Goal: Information Seeking & Learning: Learn about a topic

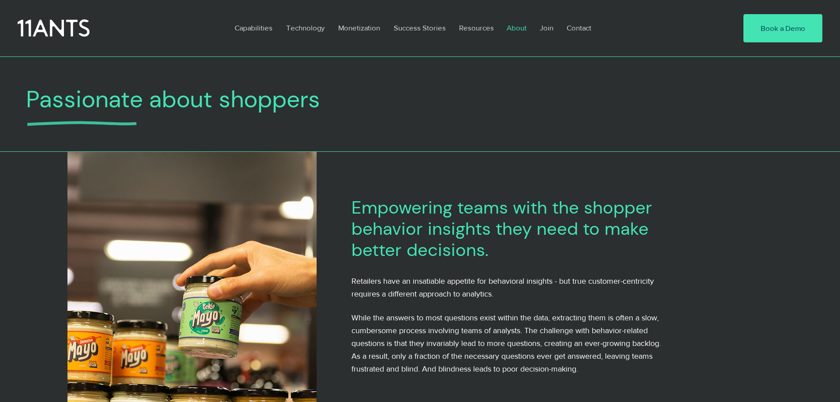
drag, startPoint x: 660, startPoint y: 145, endPoint x: 592, endPoint y: 99, distance: 81.7
click at [659, 145] on div "main content" at bounding box center [420, 108] width 840 height 88
click at [257, 31] on p "Capabilities" at bounding box center [253, 28] width 47 height 20
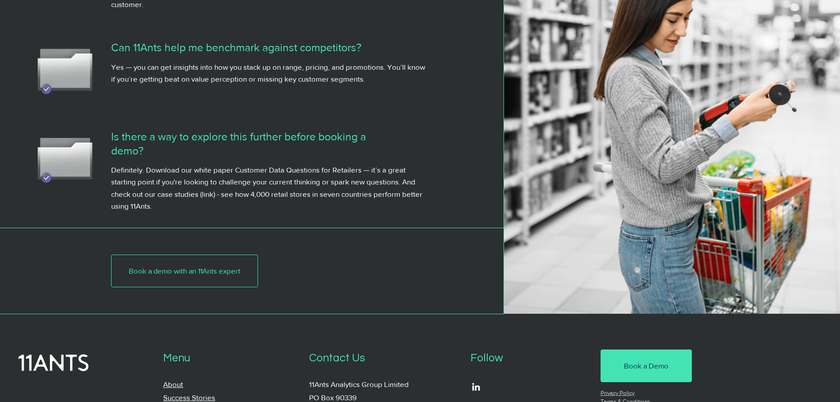
scroll to position [3789, 0]
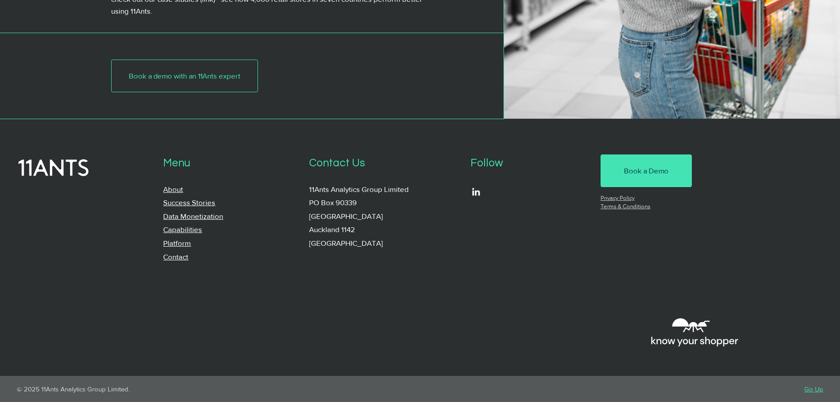
click at [180, 239] on link "Platform" at bounding box center [177, 243] width 28 height 8
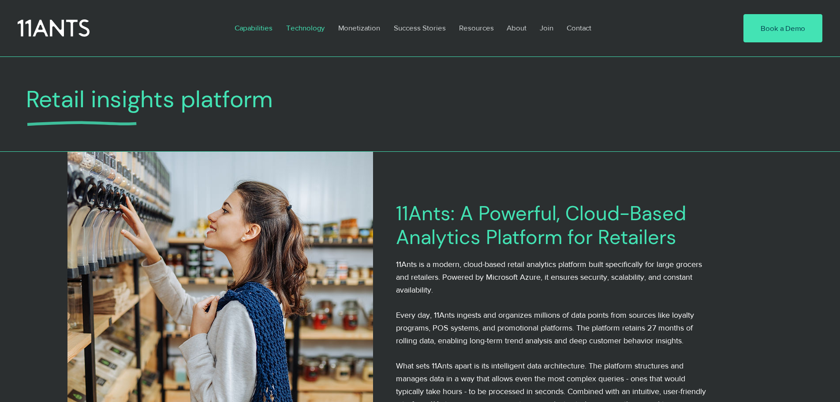
click at [261, 26] on p "Capabilities" at bounding box center [253, 28] width 47 height 20
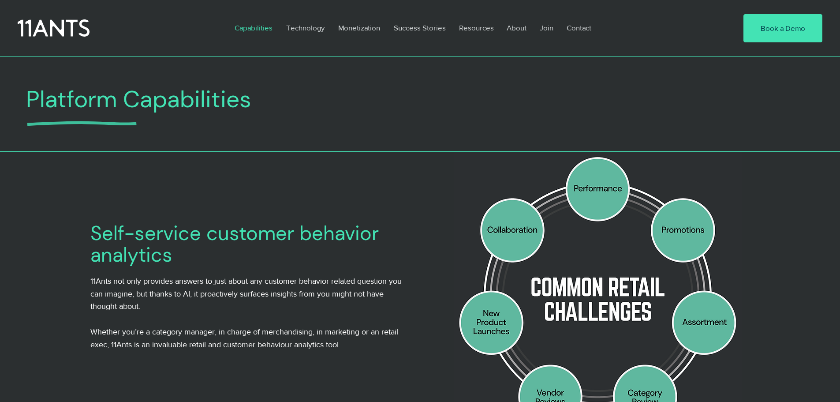
click at [443, 288] on img at bounding box center [597, 293] width 325 height 282
